Goal: Use online tool/utility: Utilize a website feature to perform a specific function

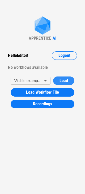
click at [65, 80] on span "Load" at bounding box center [63, 81] width 8 height 4
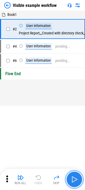
click at [74, 175] on button "button" at bounding box center [74, 179] width 17 height 17
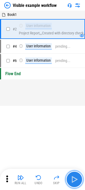
click at [74, 175] on button "button" at bounding box center [74, 179] width 17 height 17
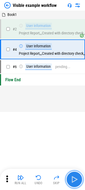
click at [74, 175] on button "button" at bounding box center [74, 179] width 17 height 17
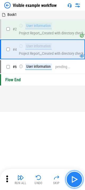
click at [74, 175] on button "button" at bounding box center [74, 179] width 17 height 17
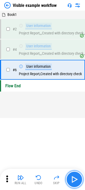
click at [74, 175] on button "button" at bounding box center [74, 179] width 17 height 17
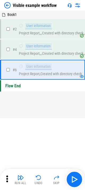
click at [9, 6] on img at bounding box center [7, 5] width 6 height 6
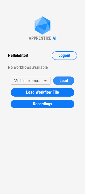
click at [69, 80] on button "Load" at bounding box center [63, 81] width 21 height 8
